Goal: Task Accomplishment & Management: Use online tool/utility

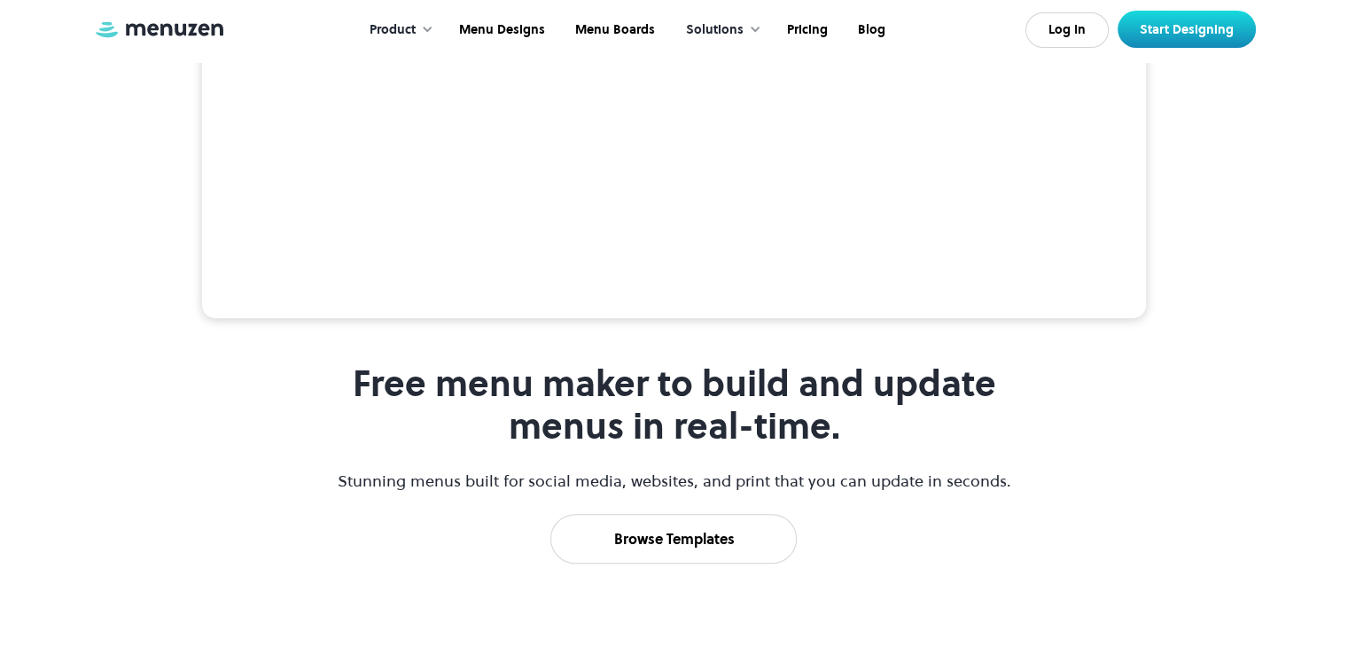
scroll to position [613, 0]
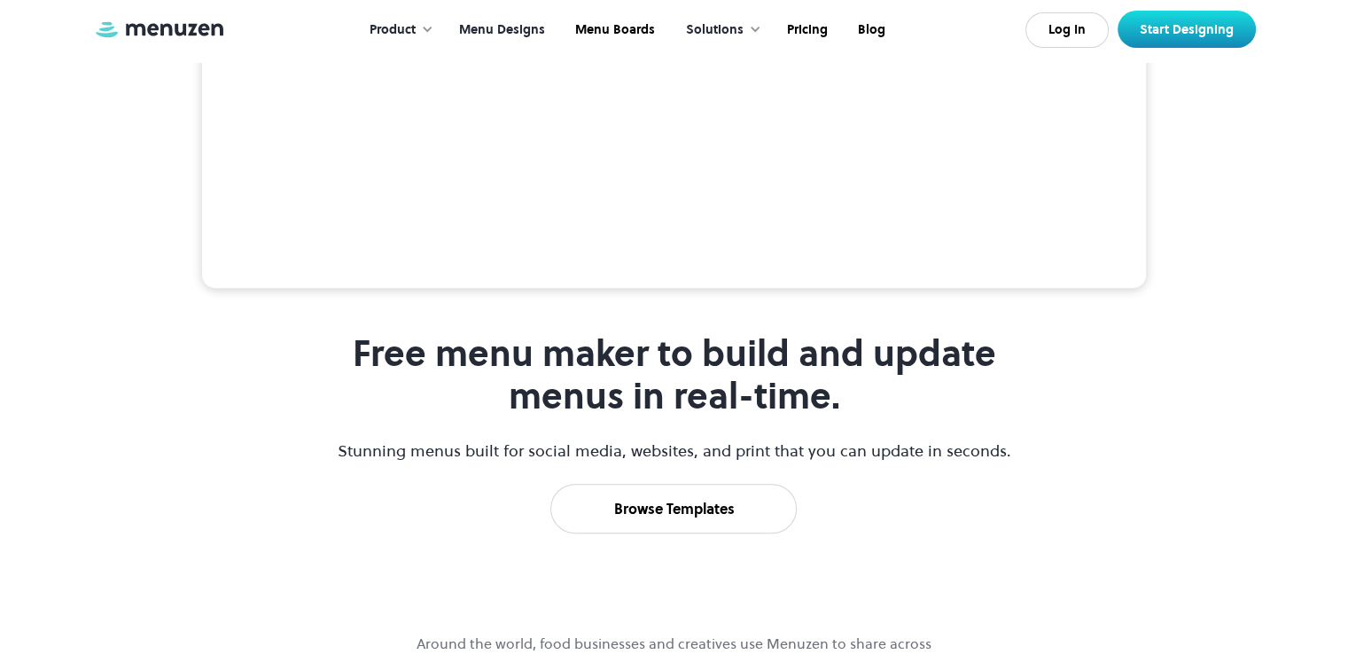
click at [493, 33] on link "Menu Designs" at bounding box center [500, 30] width 116 height 55
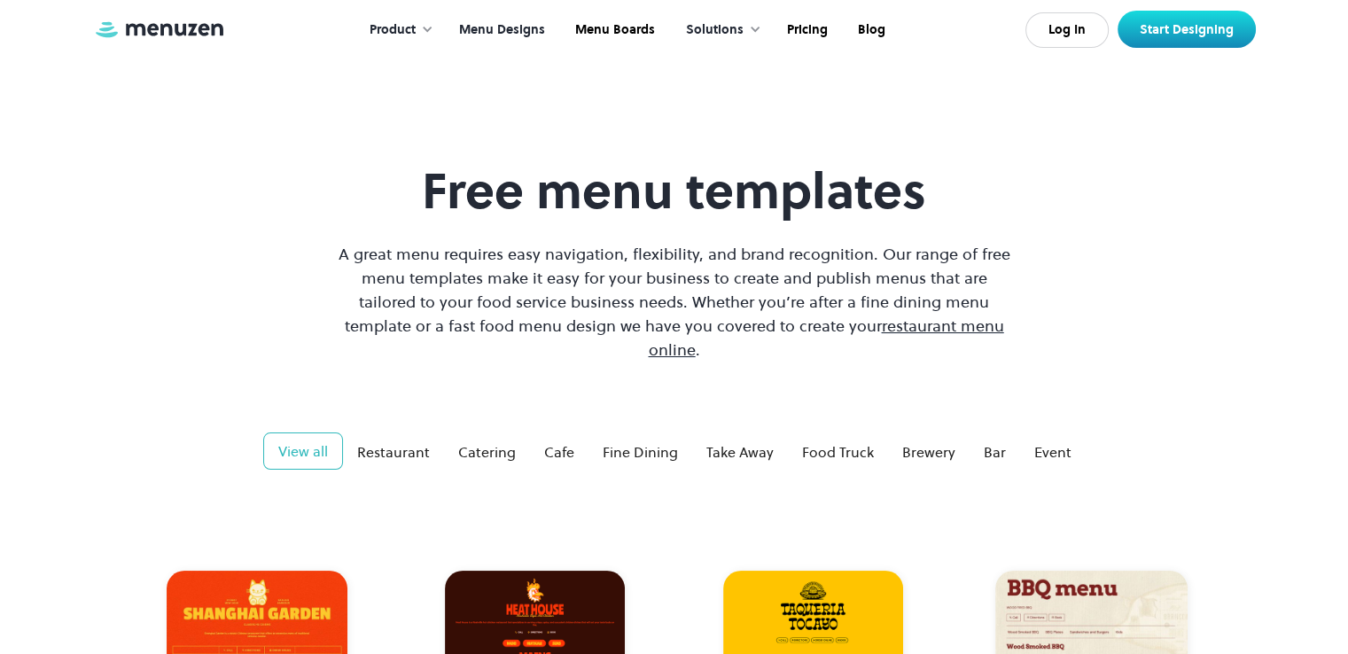
click at [404, 28] on div "Product" at bounding box center [393, 30] width 46 height 20
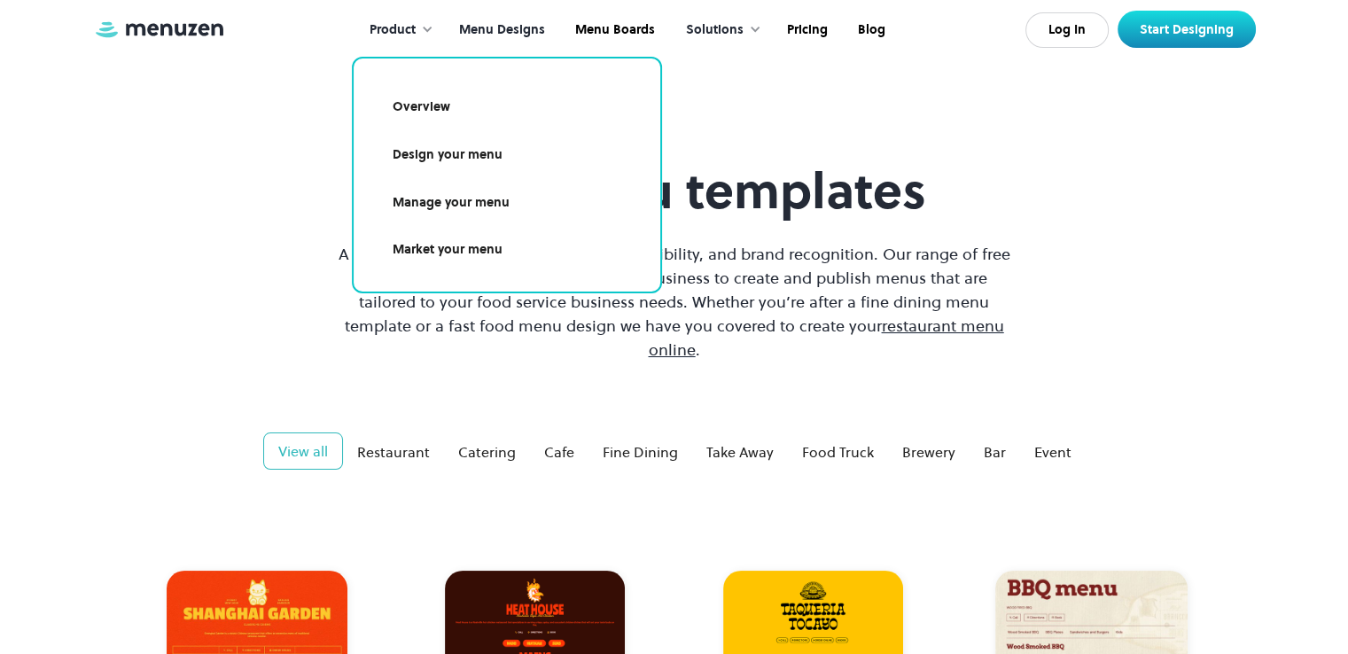
click at [433, 211] on link "Manage your menu" at bounding box center [507, 203] width 264 height 41
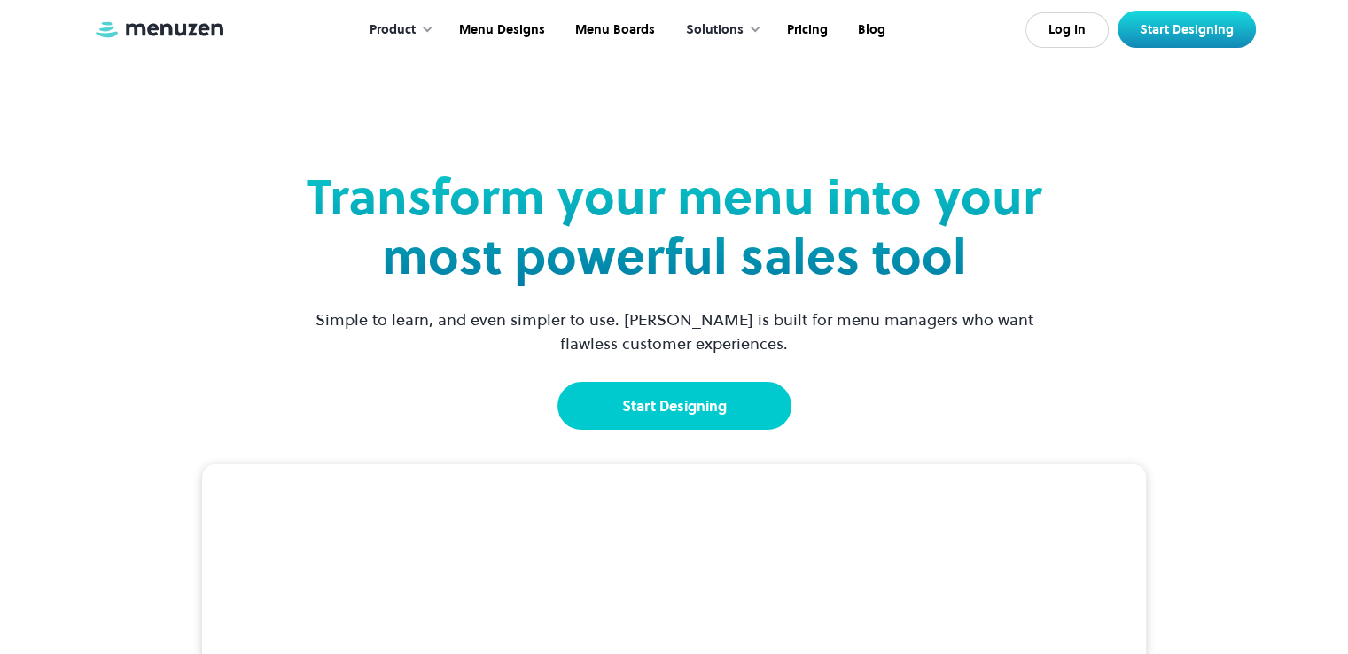
click at [707, 414] on link "Start Designing" at bounding box center [675, 406] width 234 height 48
